Goal: Transaction & Acquisition: Purchase product/service

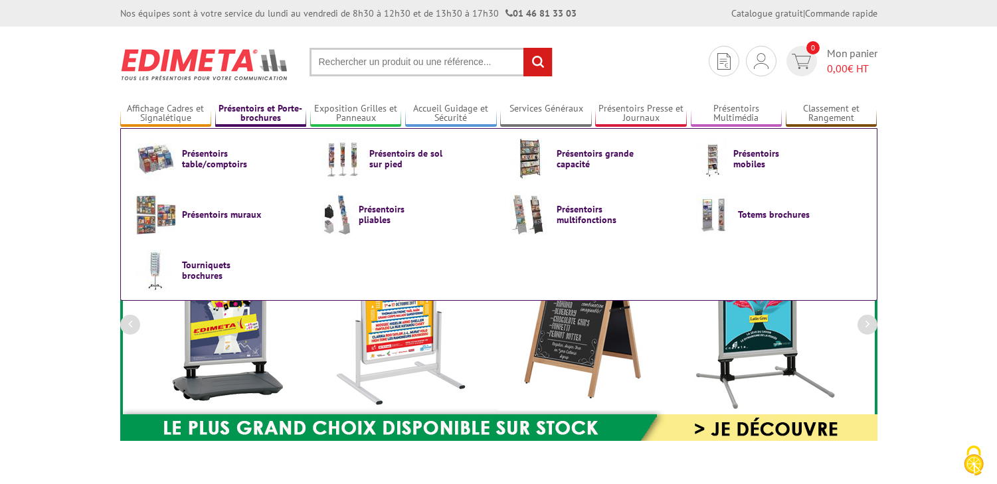
click at [269, 118] on link "Présentoirs et Porte-brochures" at bounding box center [261, 114] width 92 height 22
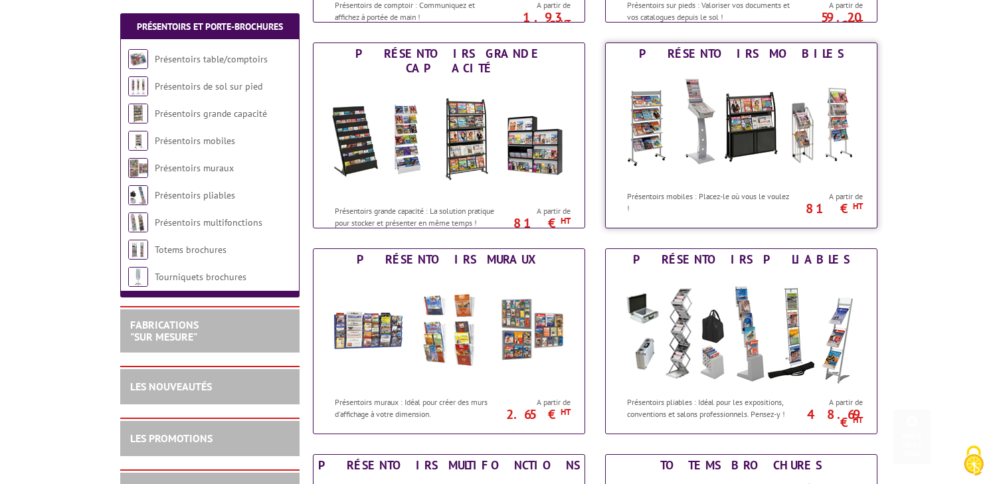
scroll to position [398, 0]
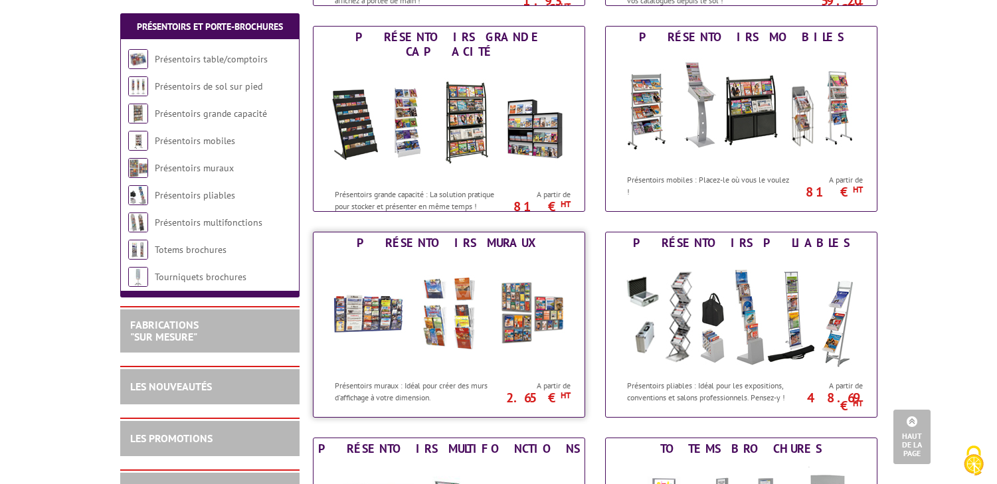
click at [476, 333] on img at bounding box center [449, 314] width 246 height 120
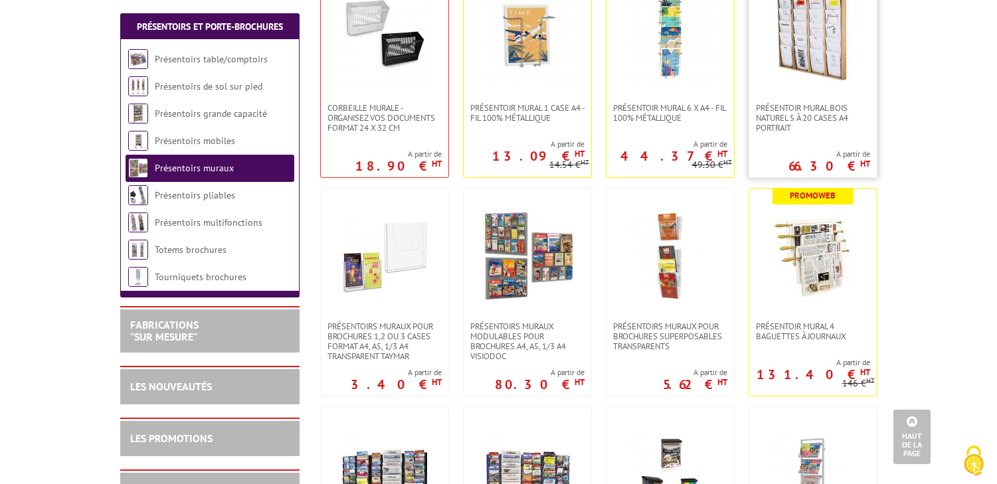
scroll to position [398, 0]
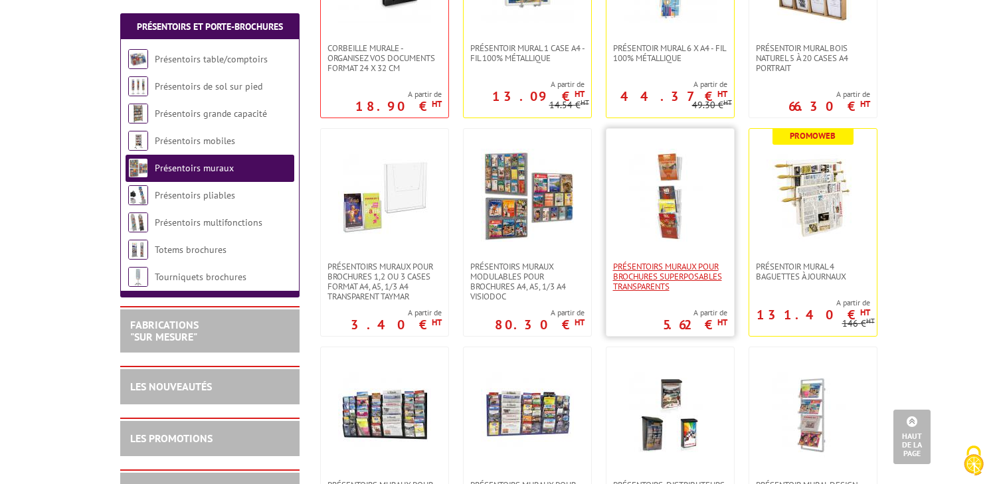
click at [667, 267] on span "PRÉSENTOIRS MURAUX POUR BROCHURES SUPERPOSABLES TRANSPARENTS" at bounding box center [670, 277] width 114 height 30
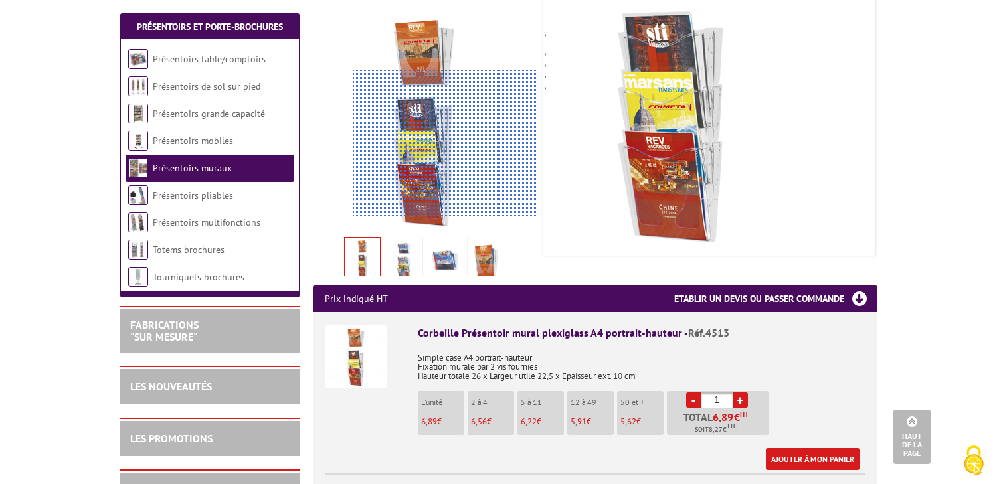
scroll to position [199, 0]
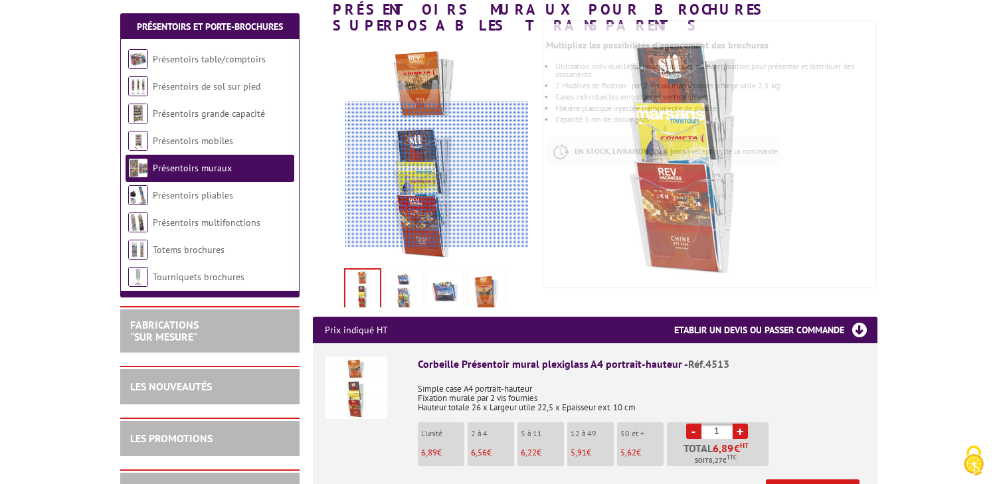
click at [436, 197] on div at bounding box center [436, 175] width 183 height 146
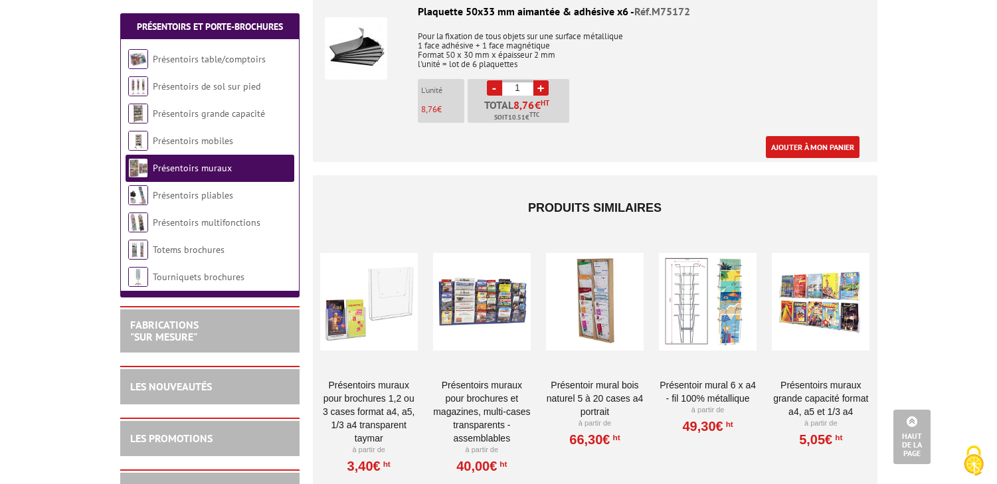
scroll to position [1262, 0]
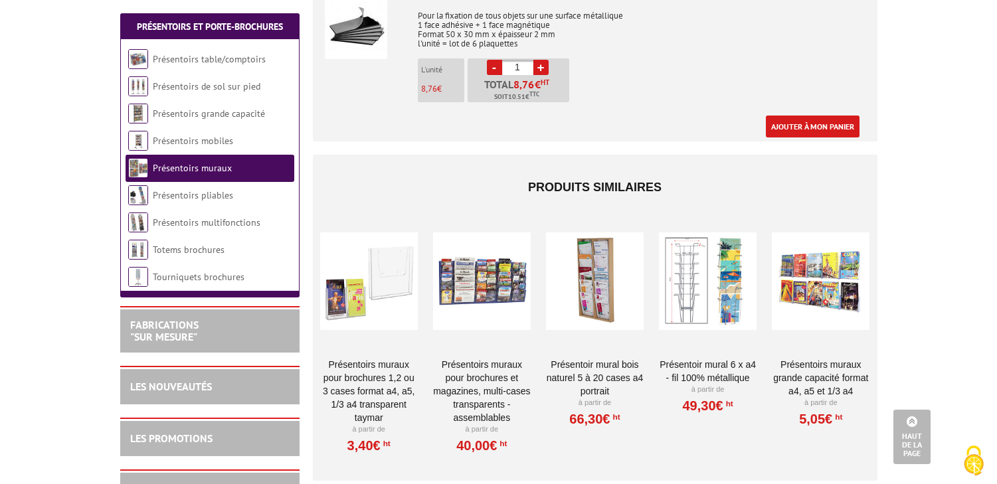
click at [614, 273] on div at bounding box center [595, 281] width 98 height 133
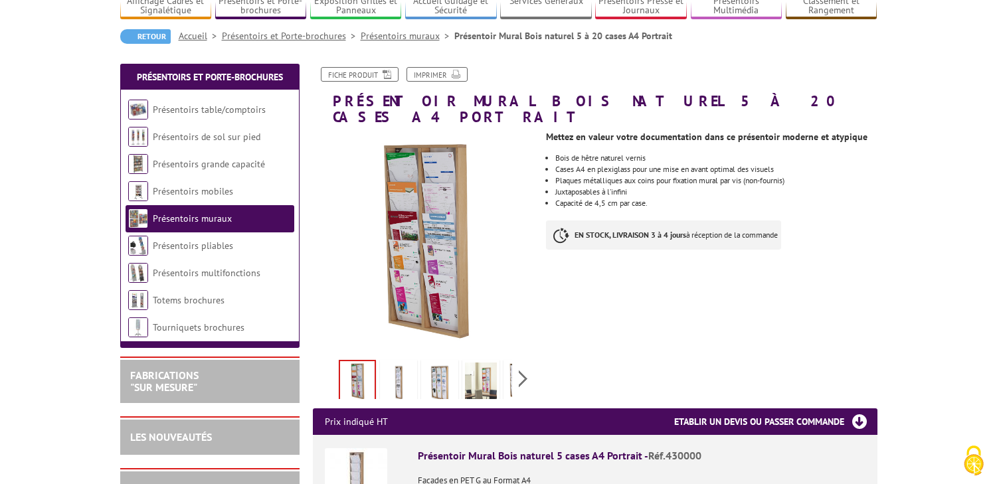
scroll to position [133, 0]
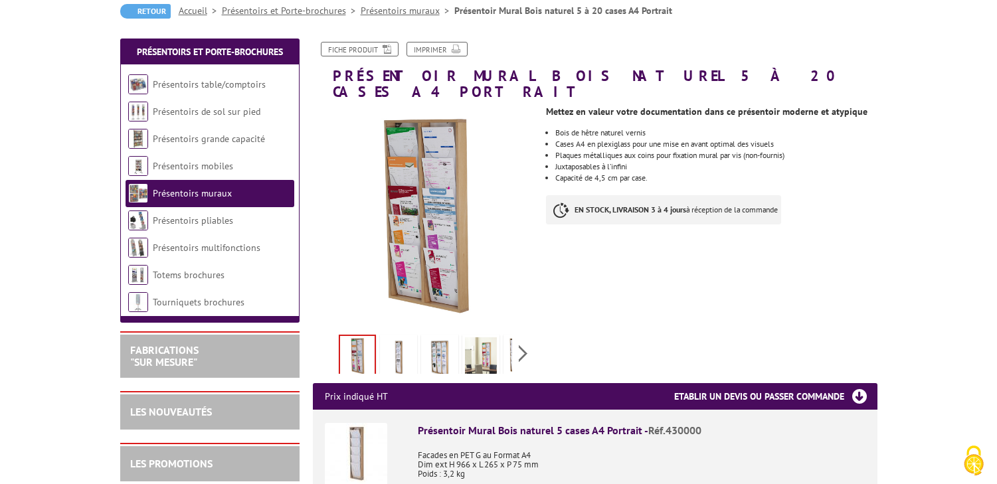
click at [489, 340] on img at bounding box center [481, 357] width 32 height 41
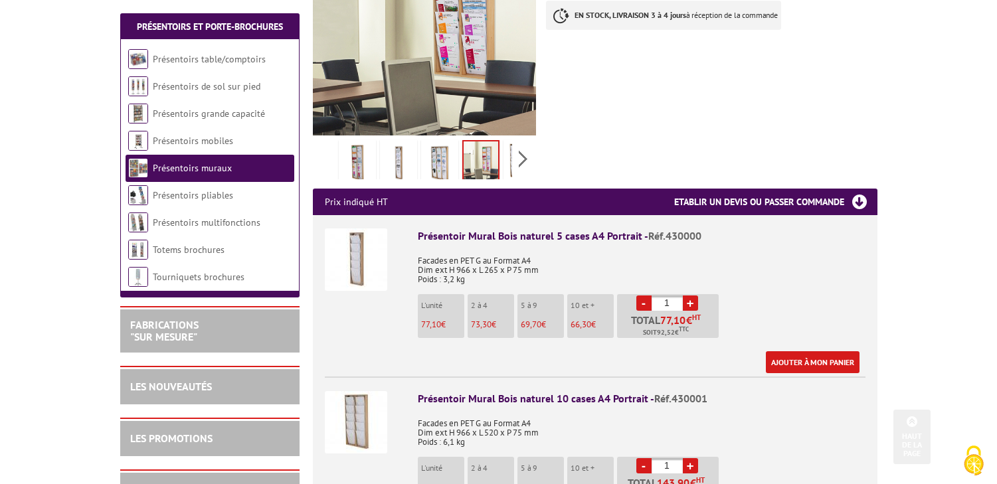
scroll to position [332, 0]
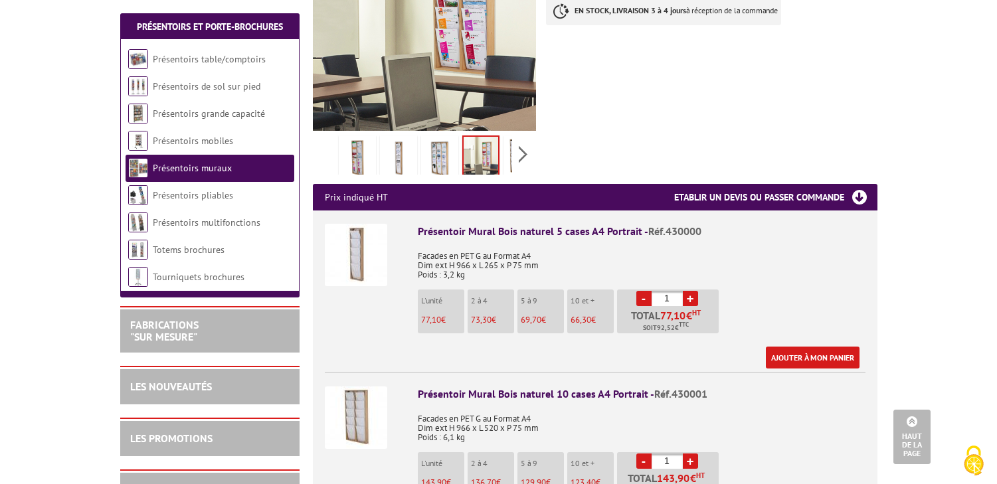
click at [400, 144] on img at bounding box center [399, 158] width 32 height 41
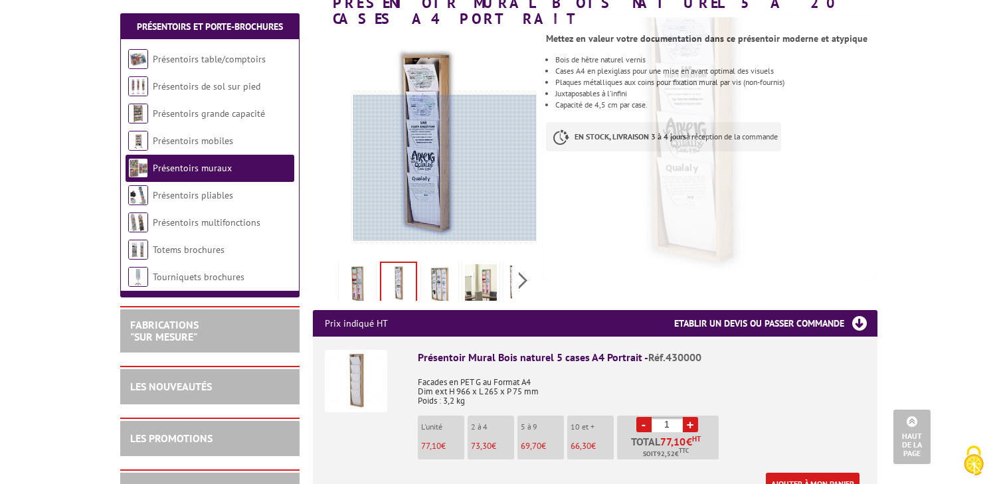
scroll to position [199, 0]
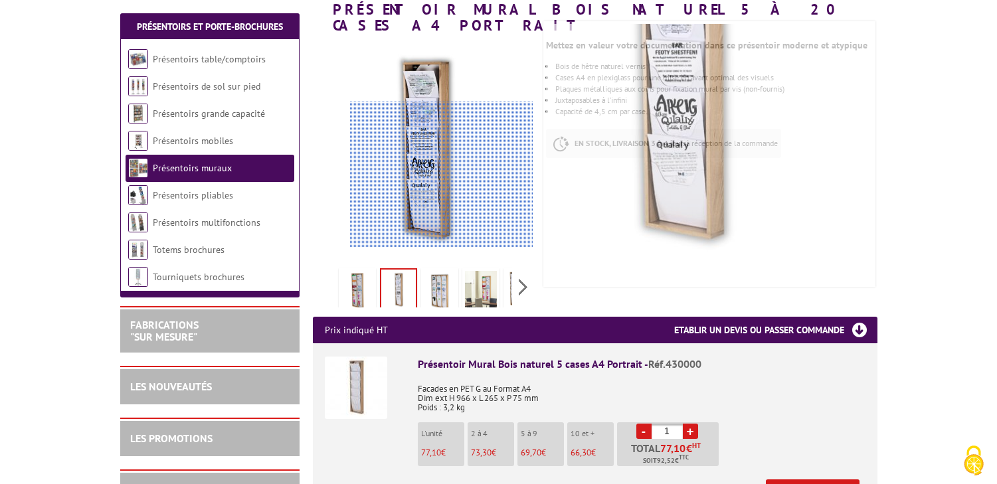
click at [441, 176] on div at bounding box center [441, 175] width 183 height 146
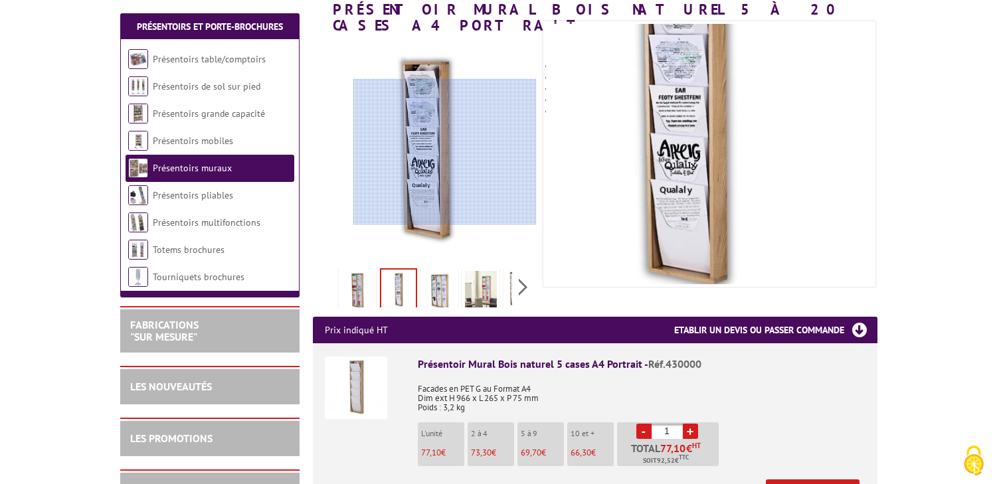
click at [452, 151] on div at bounding box center [444, 152] width 183 height 146
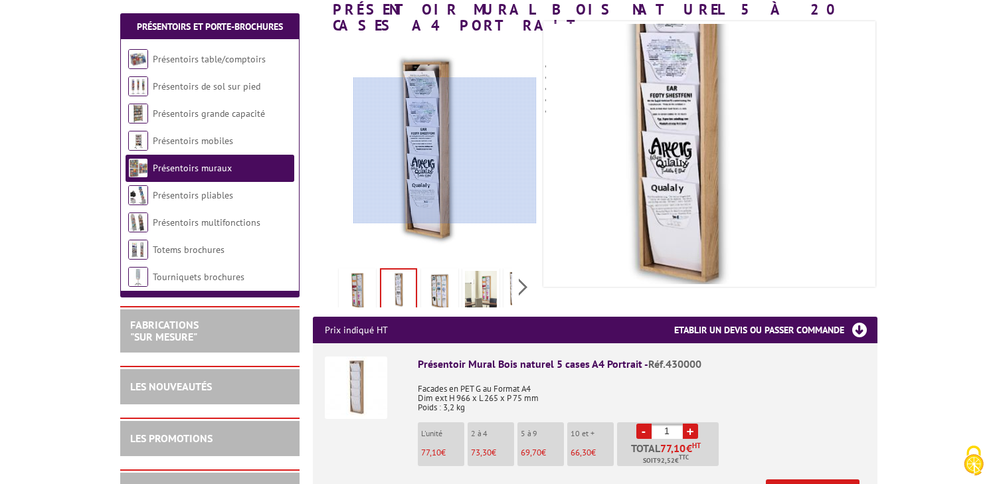
click at [452, 151] on div at bounding box center [444, 151] width 183 height 146
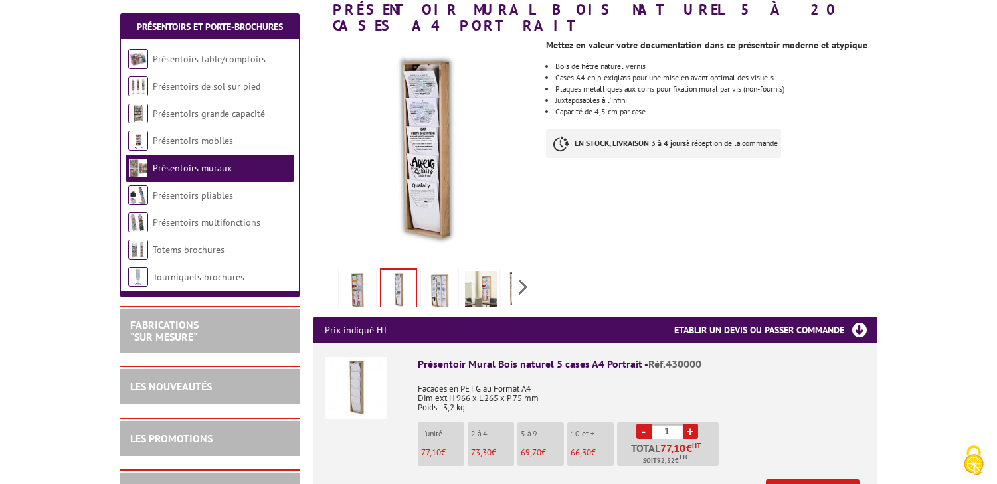
click at [356, 277] on img at bounding box center [357, 291] width 32 height 41
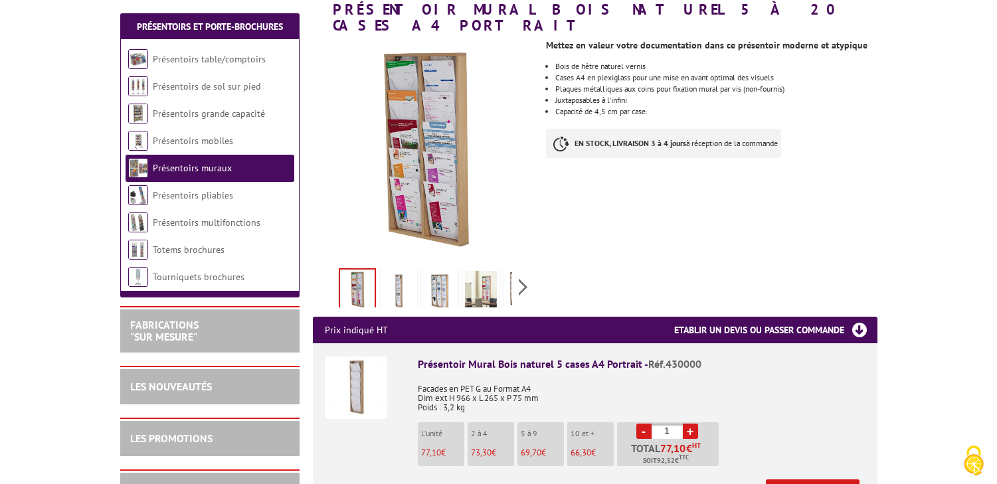
click at [399, 275] on img at bounding box center [399, 291] width 32 height 41
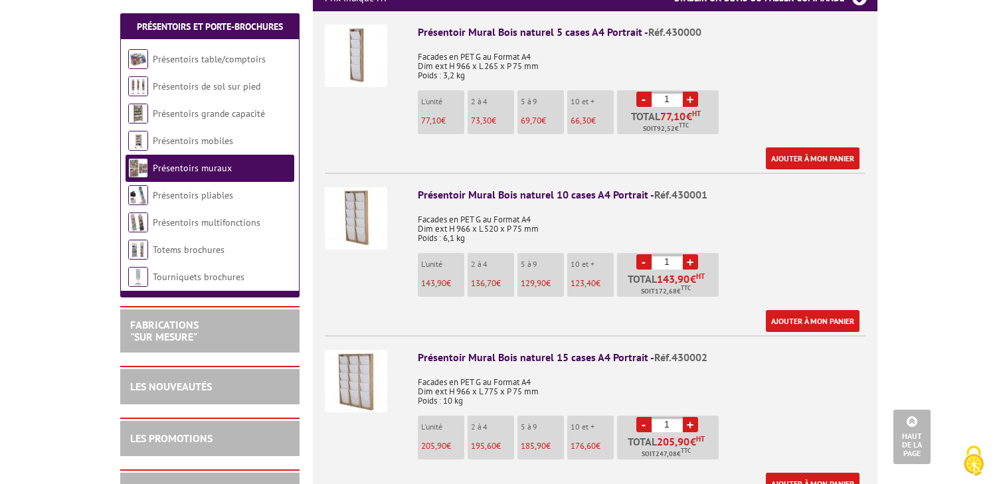
scroll to position [465, 0]
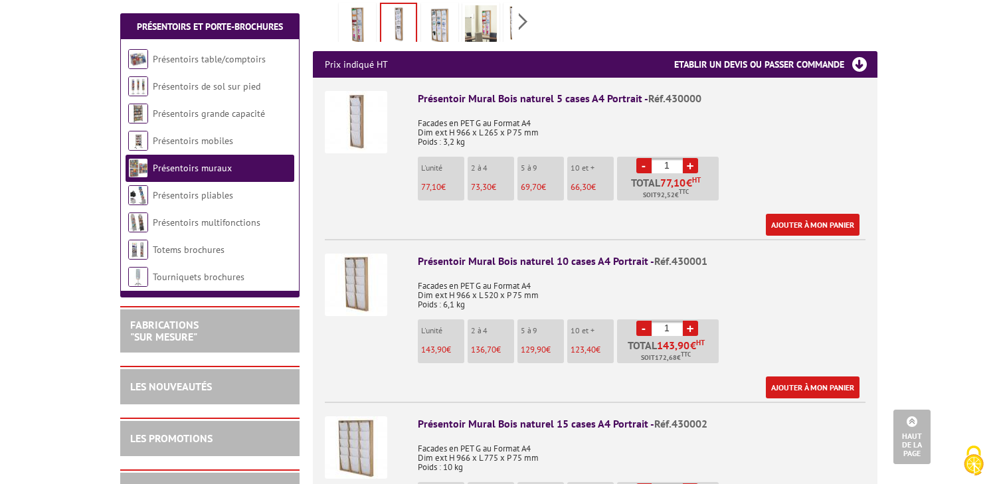
click at [362, 116] on img at bounding box center [356, 122] width 62 height 62
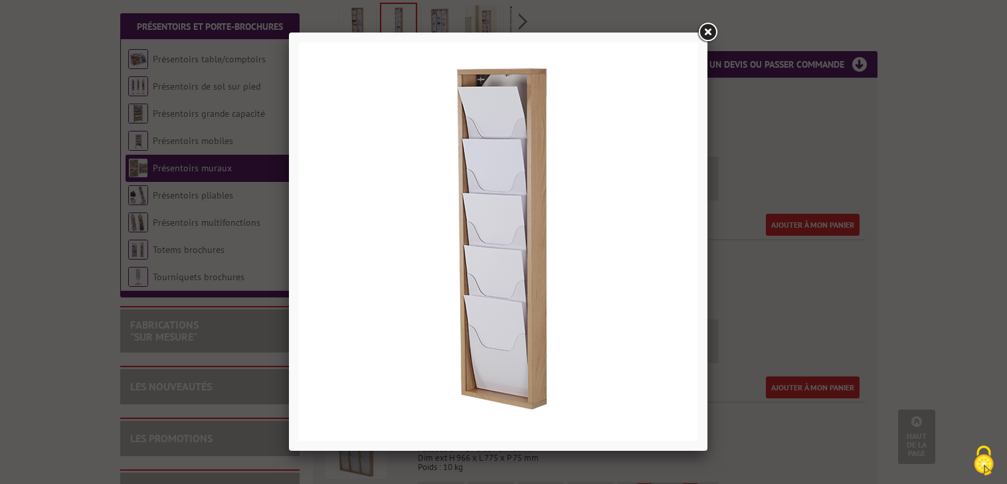
click at [707, 30] on link at bounding box center [707, 33] width 24 height 24
